Goal: Task Accomplishment & Management: Manage account settings

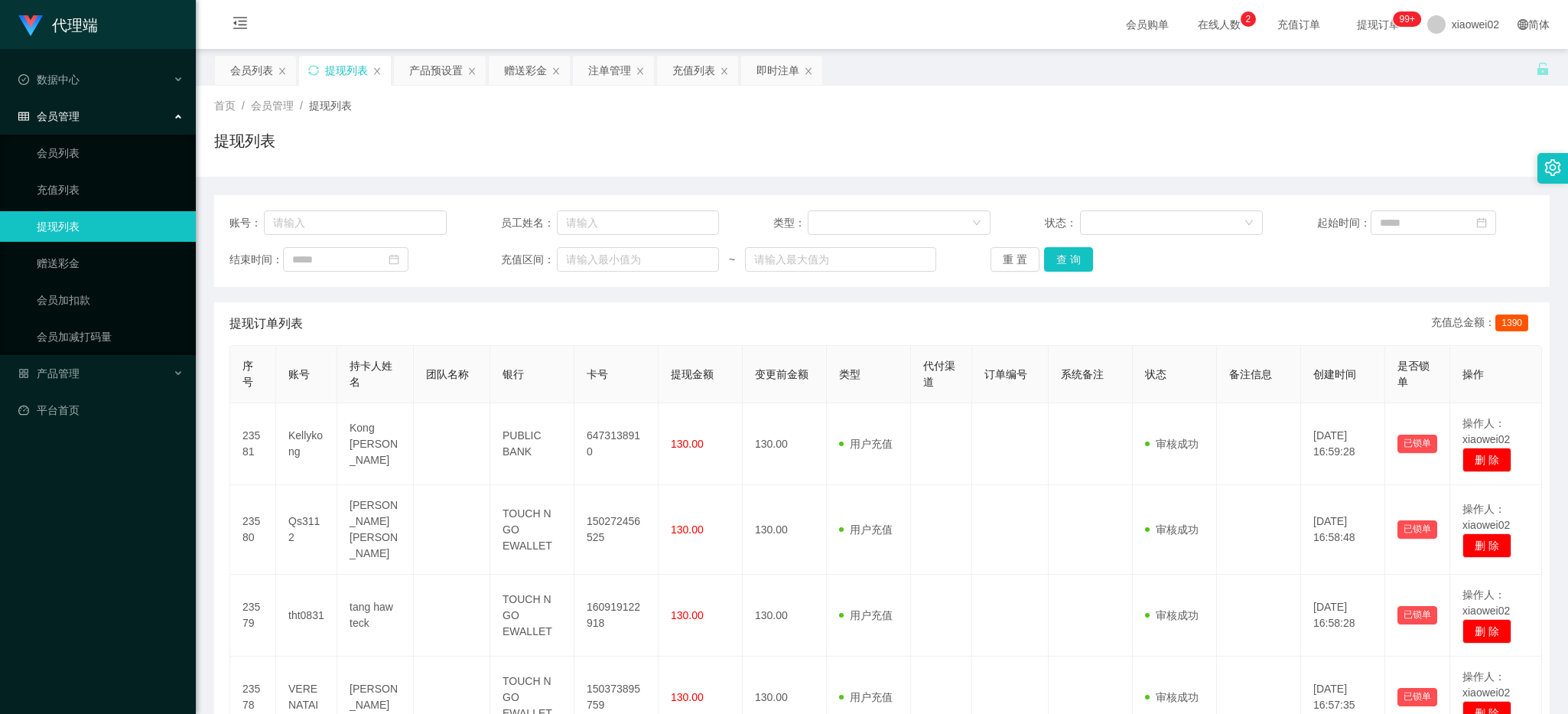
scroll to position [255, 0]
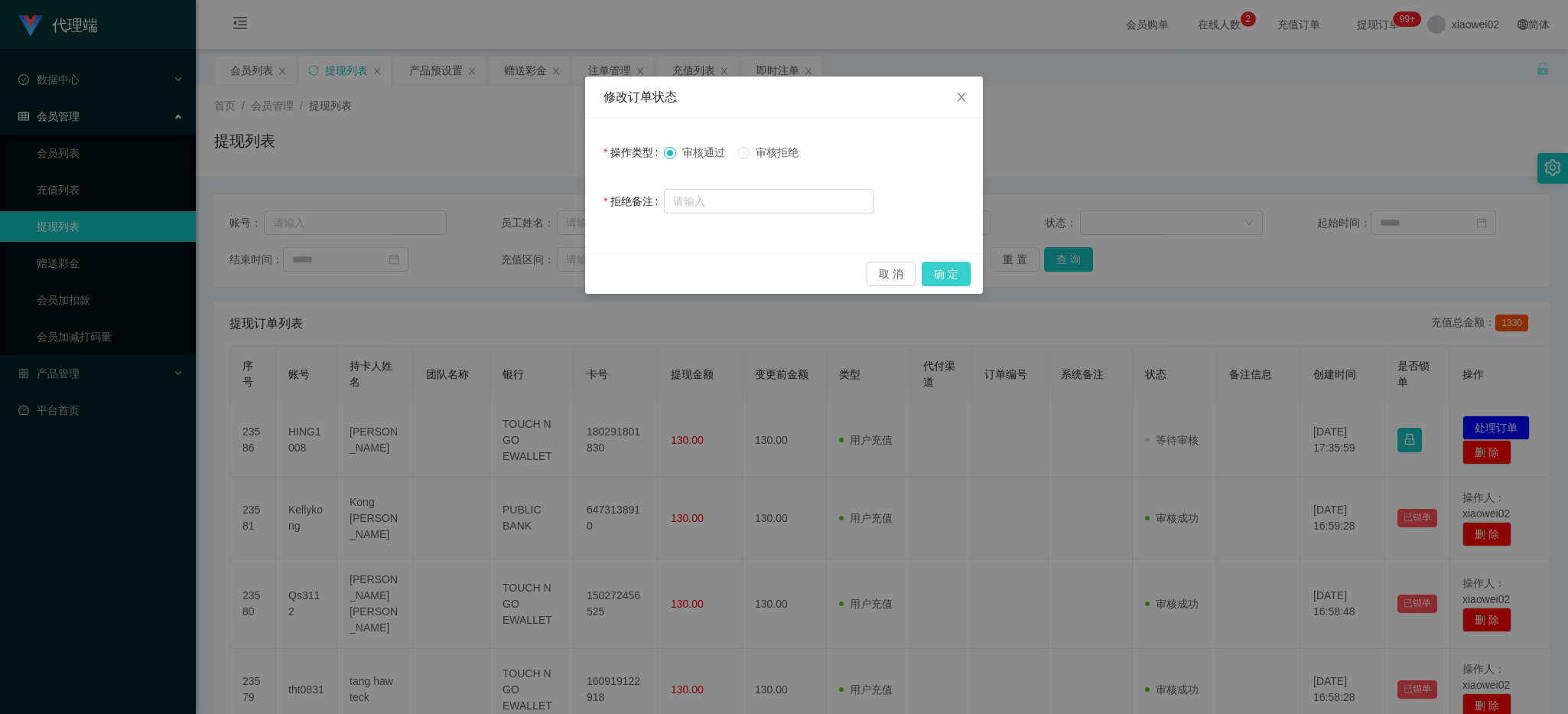
click at [958, 264] on button "确 定" at bounding box center [946, 274] width 49 height 25
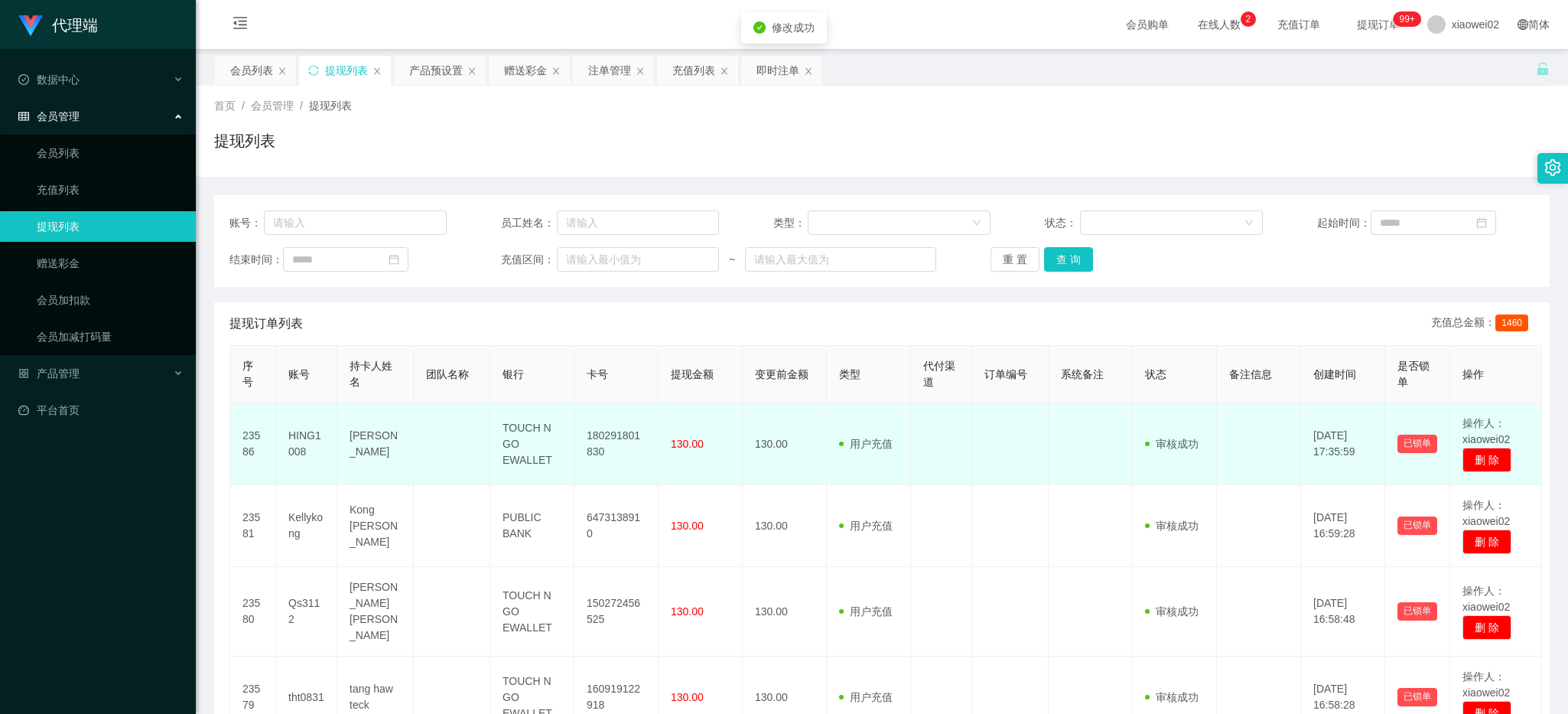
click at [624, 437] on td "180291801830" at bounding box center [616, 444] width 84 height 82
copy td "180291801830"
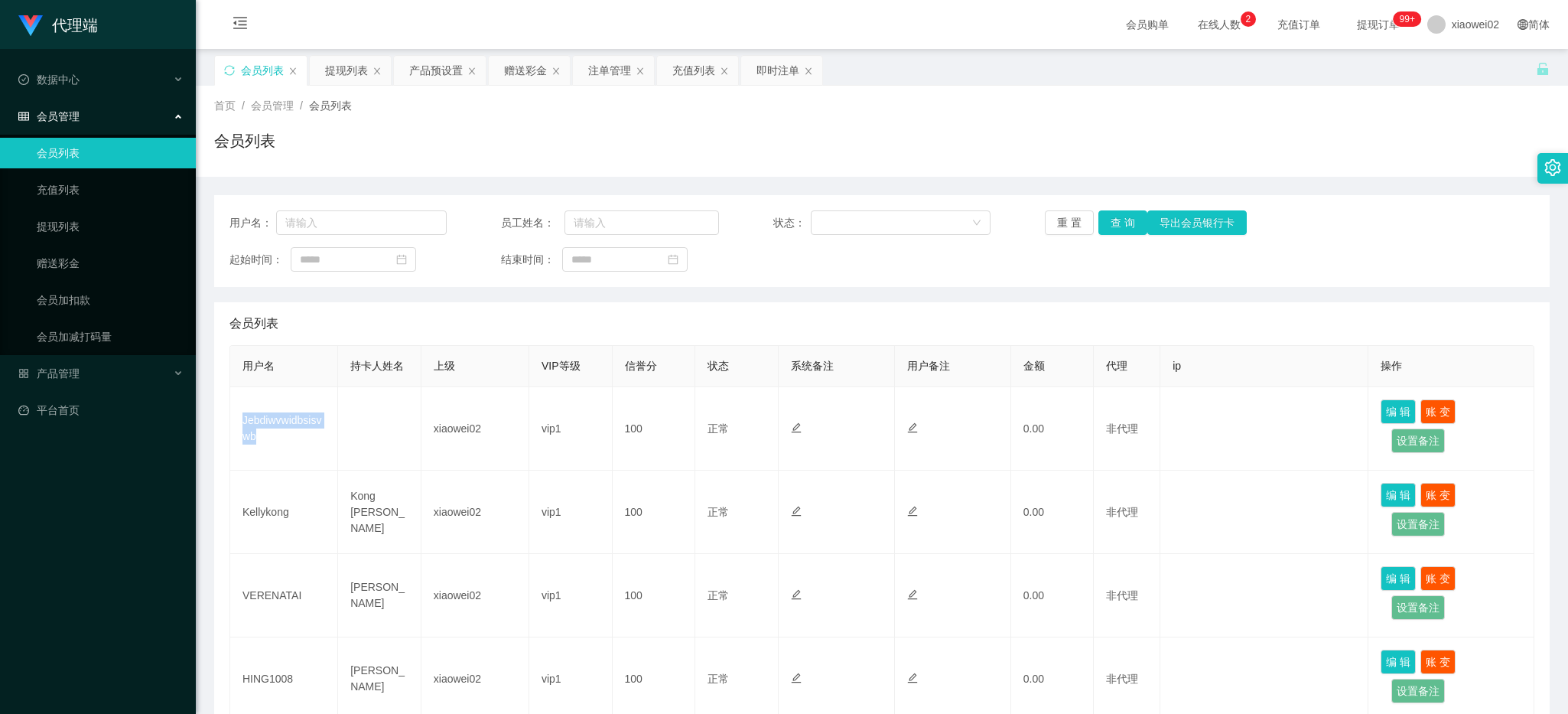
click at [293, 422] on td "Jebdiwvwidbsisvwb" at bounding box center [284, 428] width 108 height 83
click at [858, 59] on div "会员列表 提现列表 产品预设置 赠送彩金 注单管理 充值列表 即时注单" at bounding box center [875, 81] width 1322 height 53
